Goal: Communication & Community: Participate in discussion

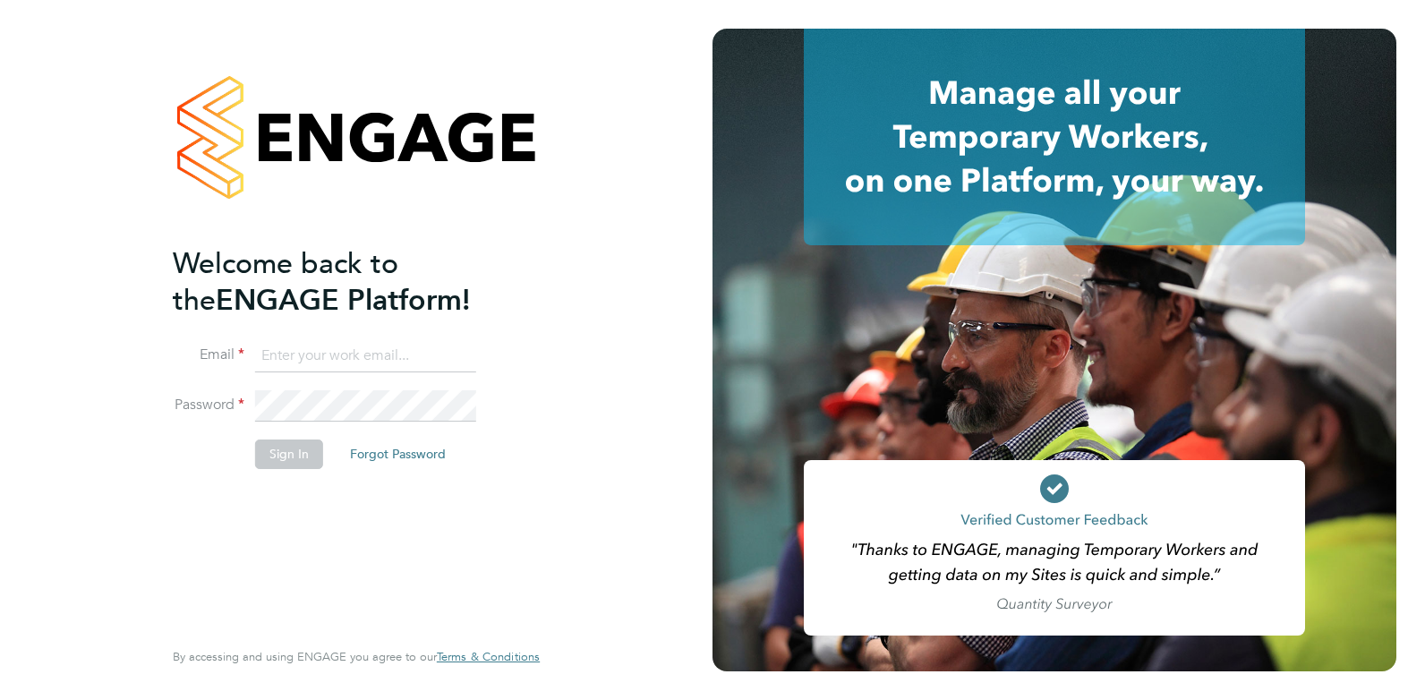
click at [339, 353] on input at bounding box center [365, 356] width 221 height 32
type input "joelbrickell@jjfox.com"
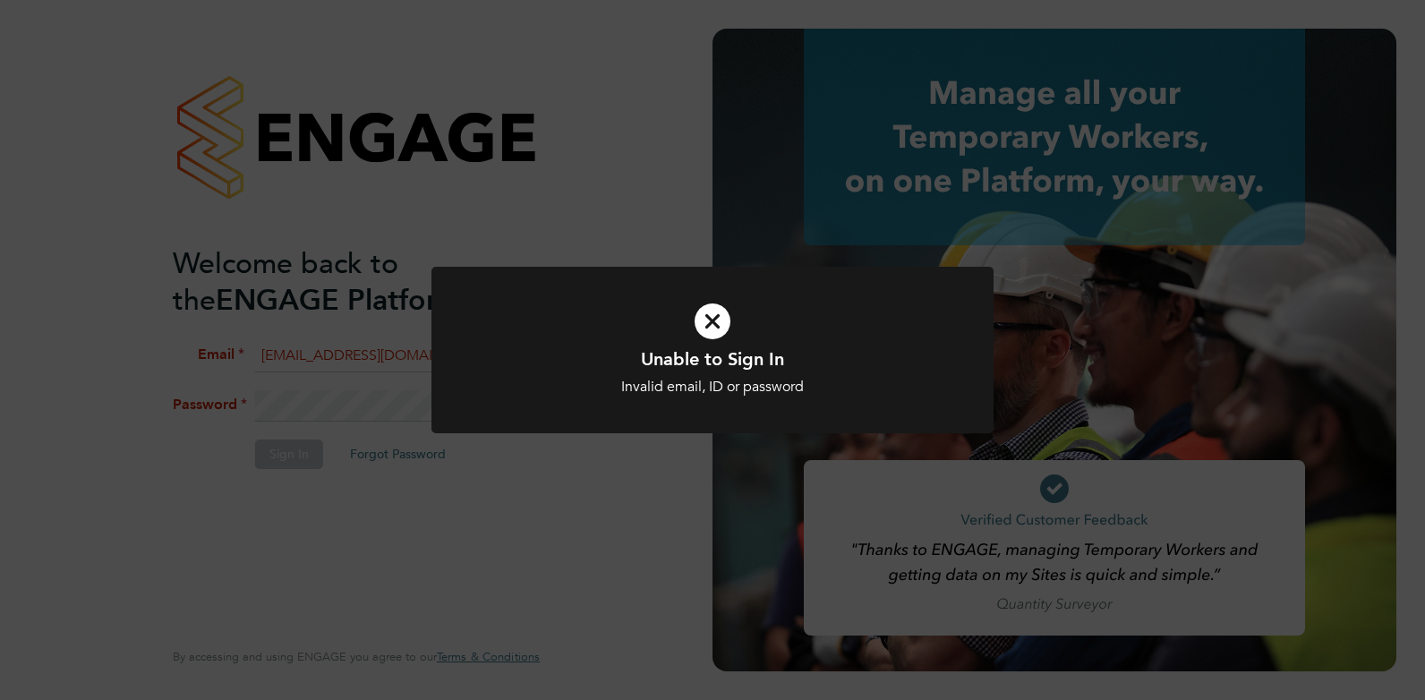
click at [712, 324] on icon at bounding box center [712, 321] width 465 height 70
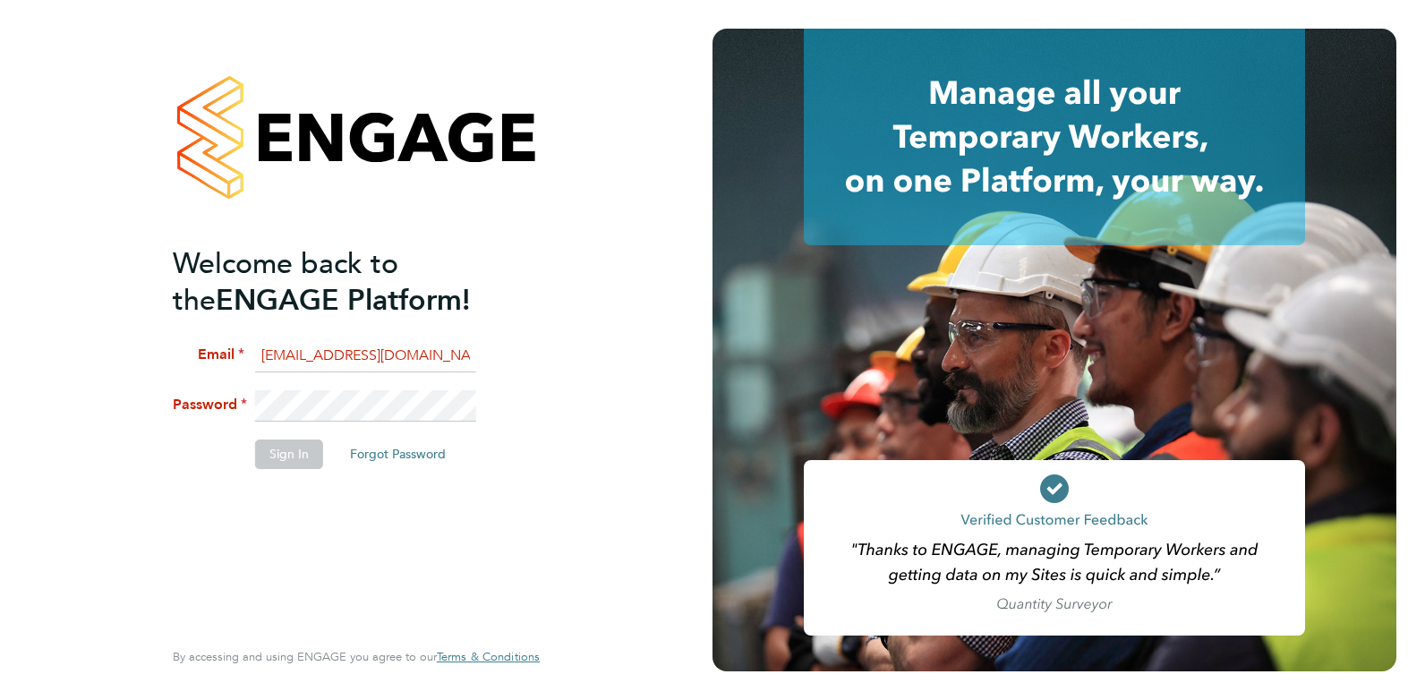
click at [240, 398] on li "Password" at bounding box center [347, 415] width 349 height 50
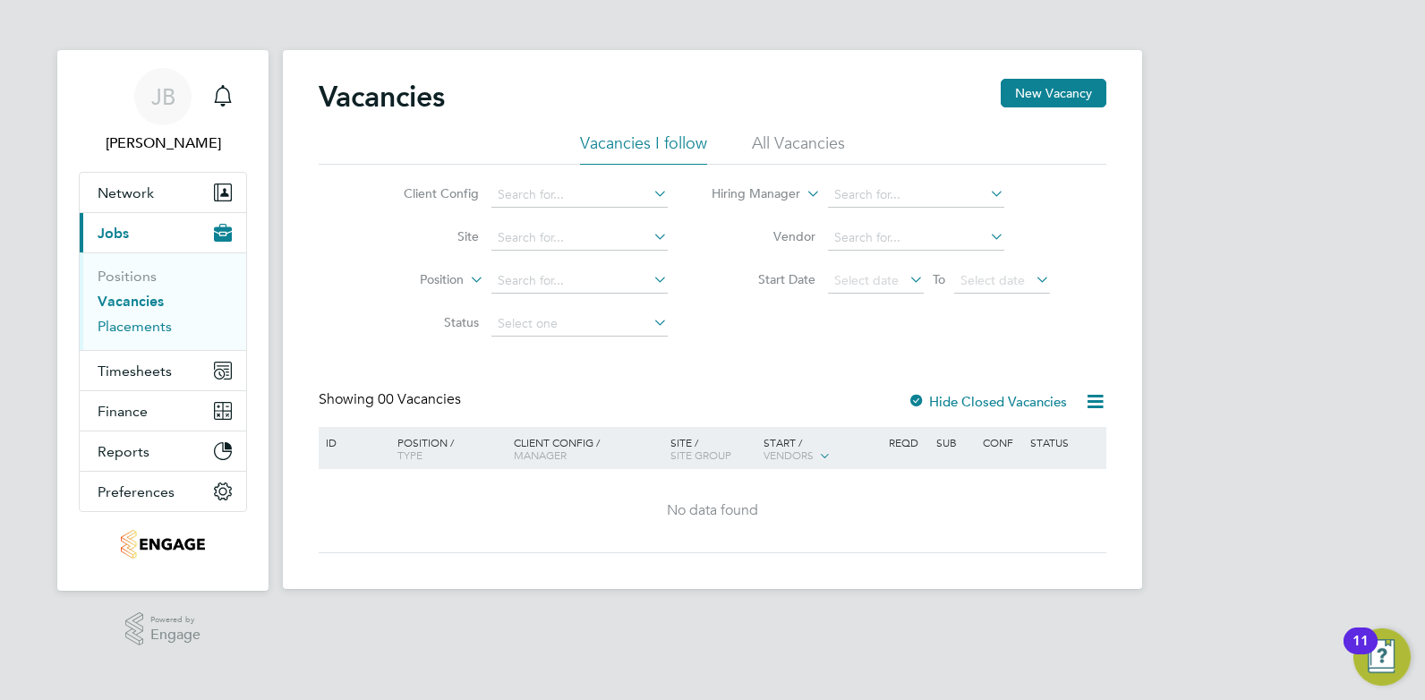
click at [134, 331] on link "Placements" at bounding box center [135, 326] width 74 height 17
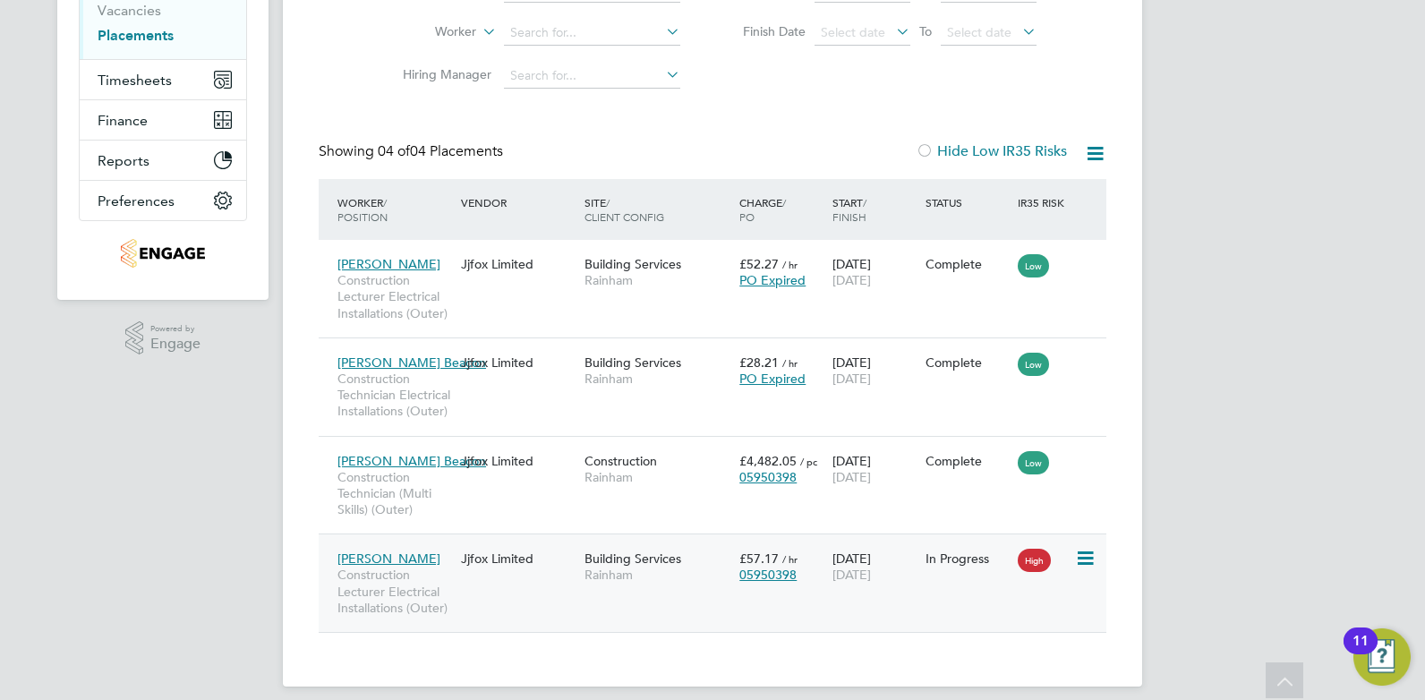
click at [712, 587] on div "Building Services [GEOGRAPHIC_DATA]" at bounding box center [657, 566] width 155 height 50
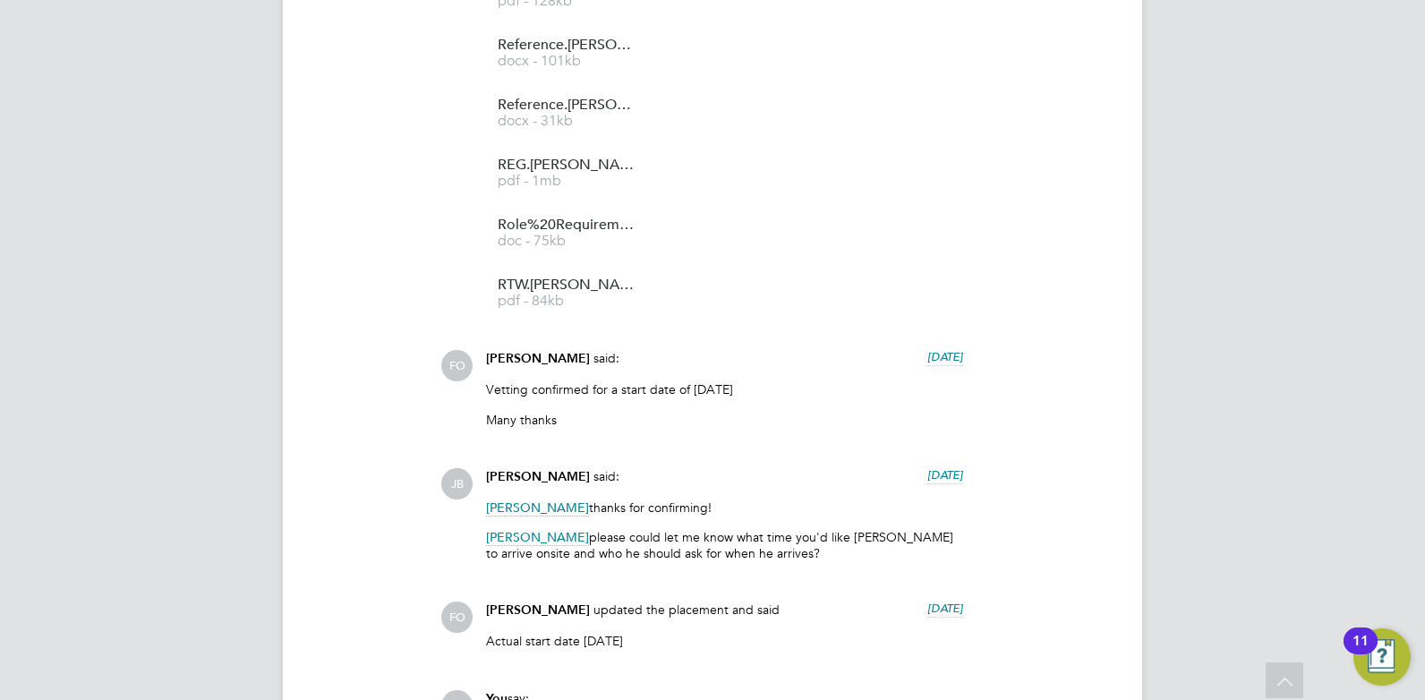
scroll to position [3771, 0]
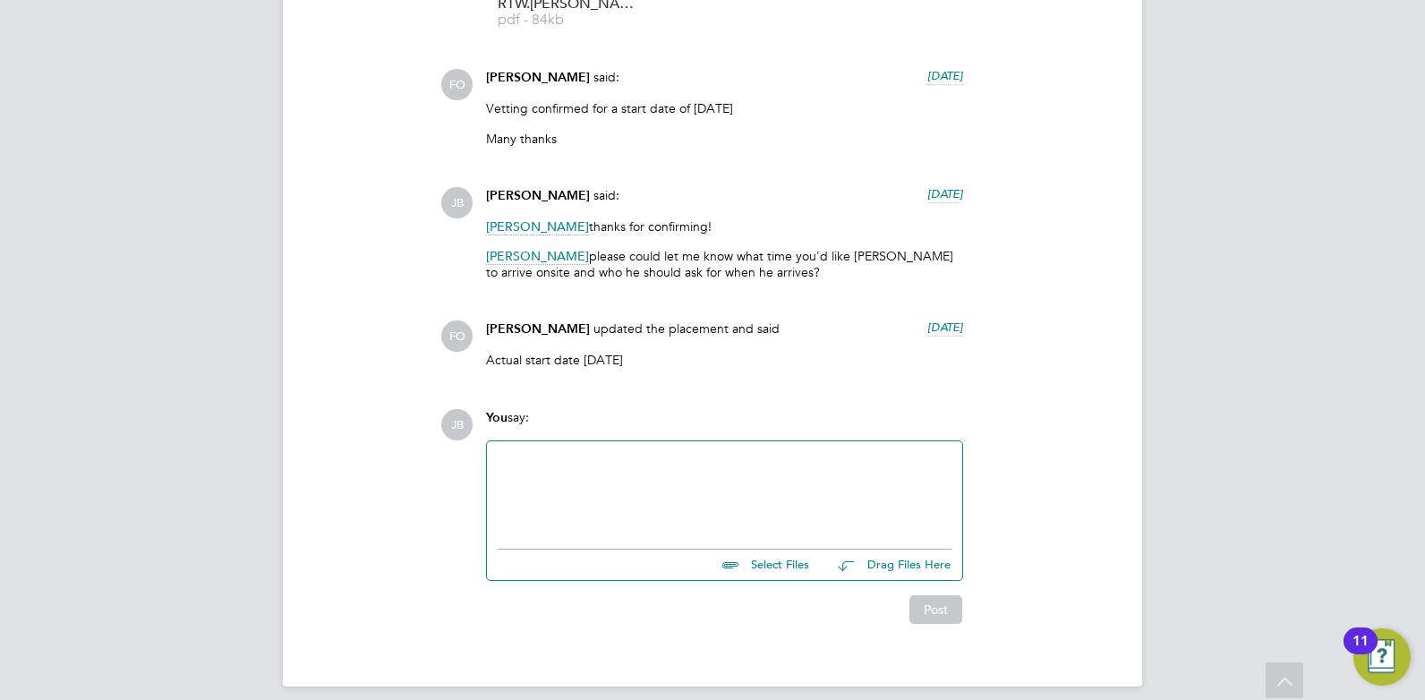
click at [755, 468] on div at bounding box center [725, 490] width 454 height 77
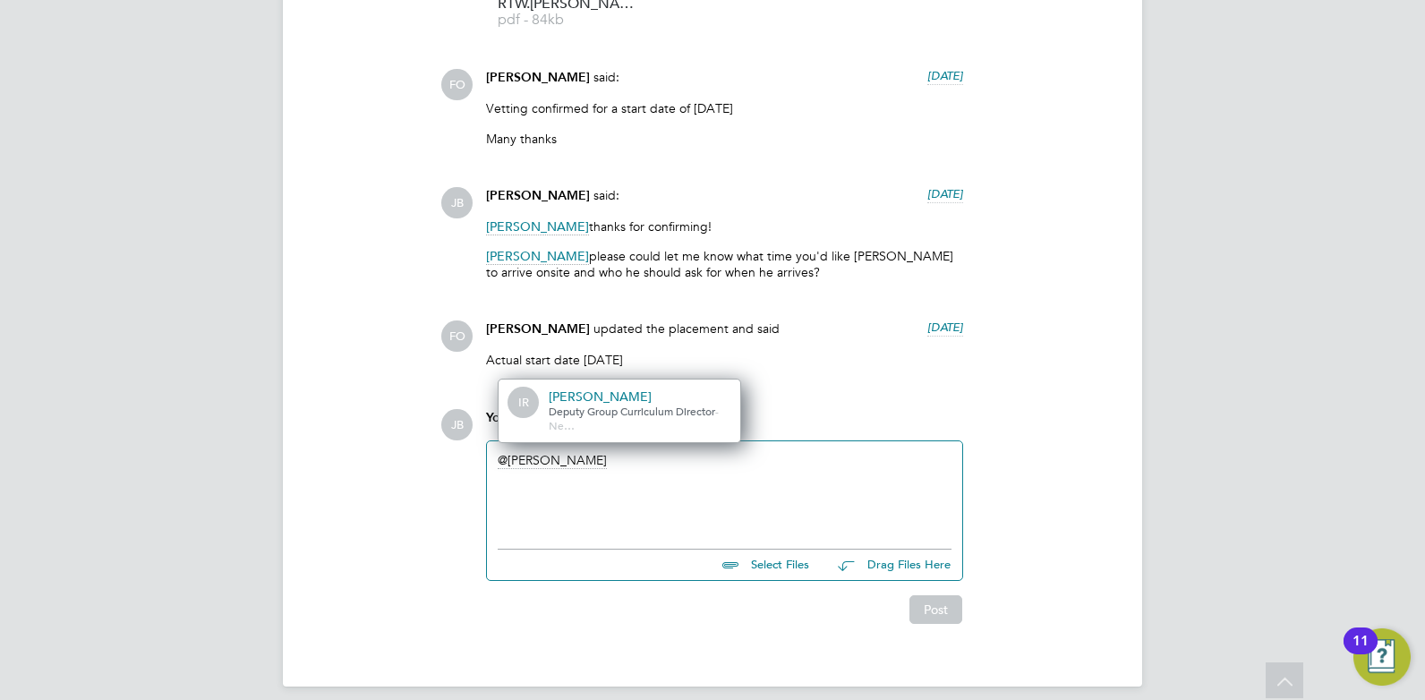
click at [618, 404] on span "Deputy Group Curriculum Director" at bounding box center [632, 411] width 166 height 14
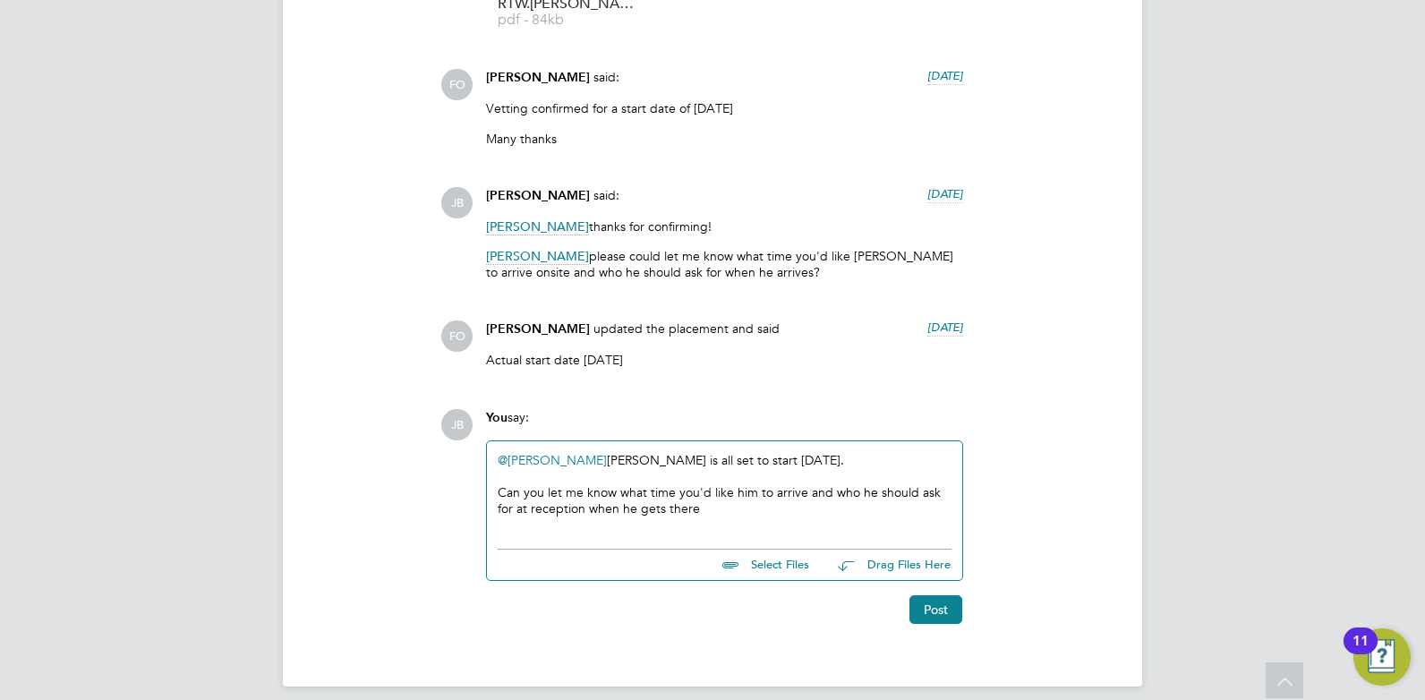
click at [586, 489] on div "Can you let me know what time you'd like him to arrive and who he should ask fo…" at bounding box center [725, 500] width 454 height 32
click at [648, 491] on div "Can you let me know what time you'd like him to arrive and who he should ask fo…" at bounding box center [725, 500] width 454 height 32
click at [685, 490] on div "Can you let me know what time you'd like him to arrive and who he should ask fo…" at bounding box center [725, 500] width 454 height 32
click at [940, 595] on button "Post" at bounding box center [935, 609] width 53 height 29
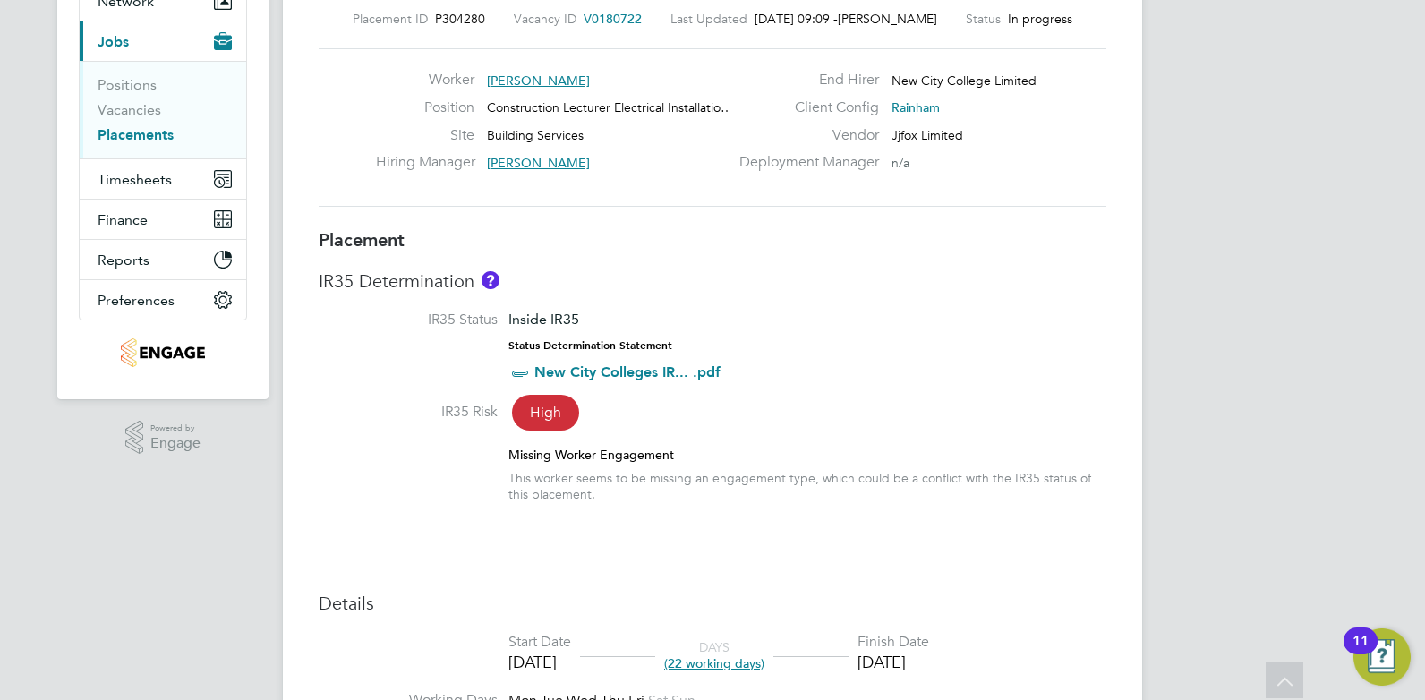
scroll to position [102, 0]
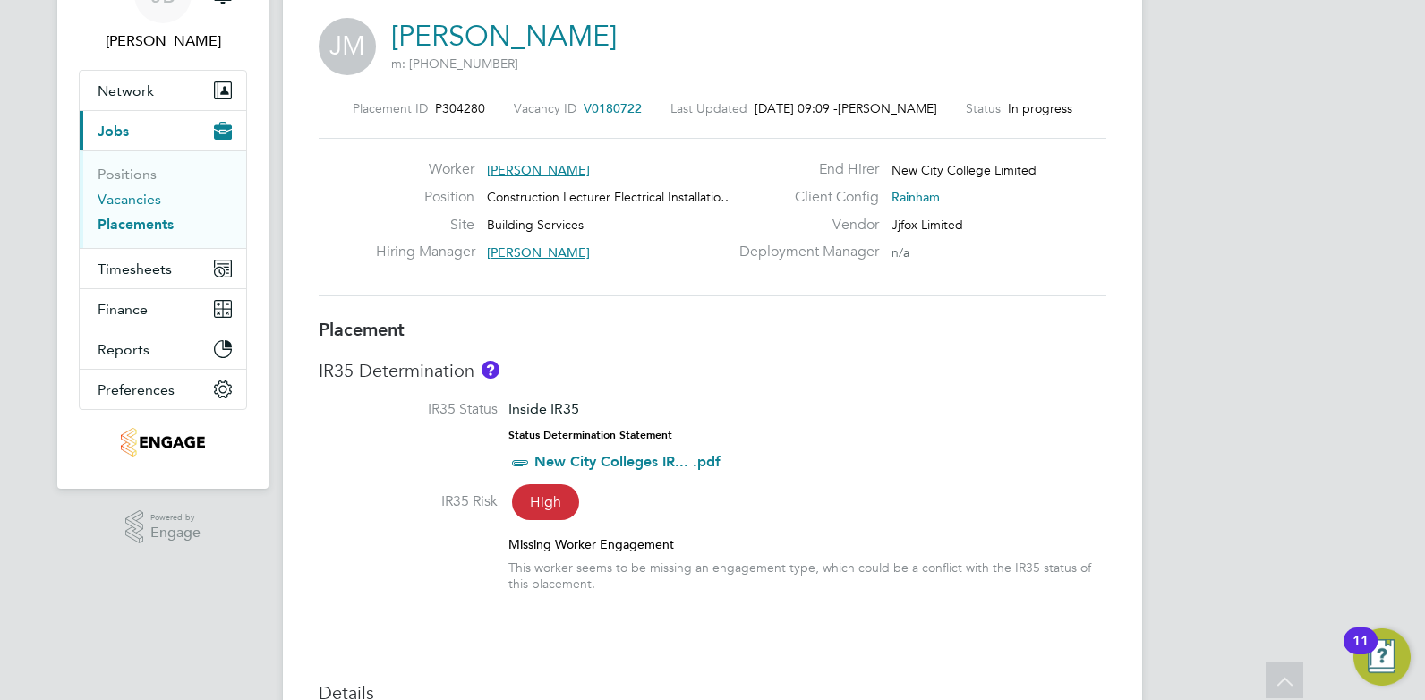
click at [127, 198] on link "Vacancies" at bounding box center [130, 199] width 64 height 17
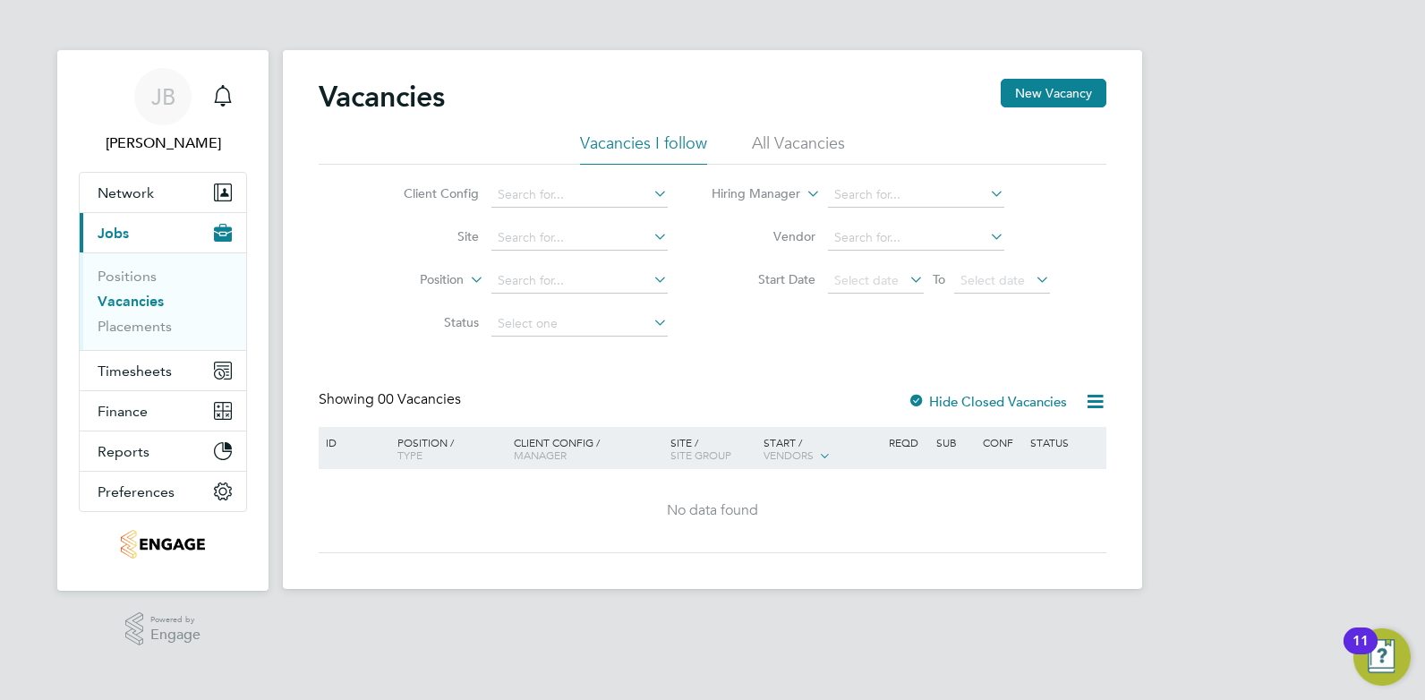
click at [814, 143] on li "All Vacancies" at bounding box center [798, 148] width 93 height 32
